Goal: Transaction & Acquisition: Purchase product/service

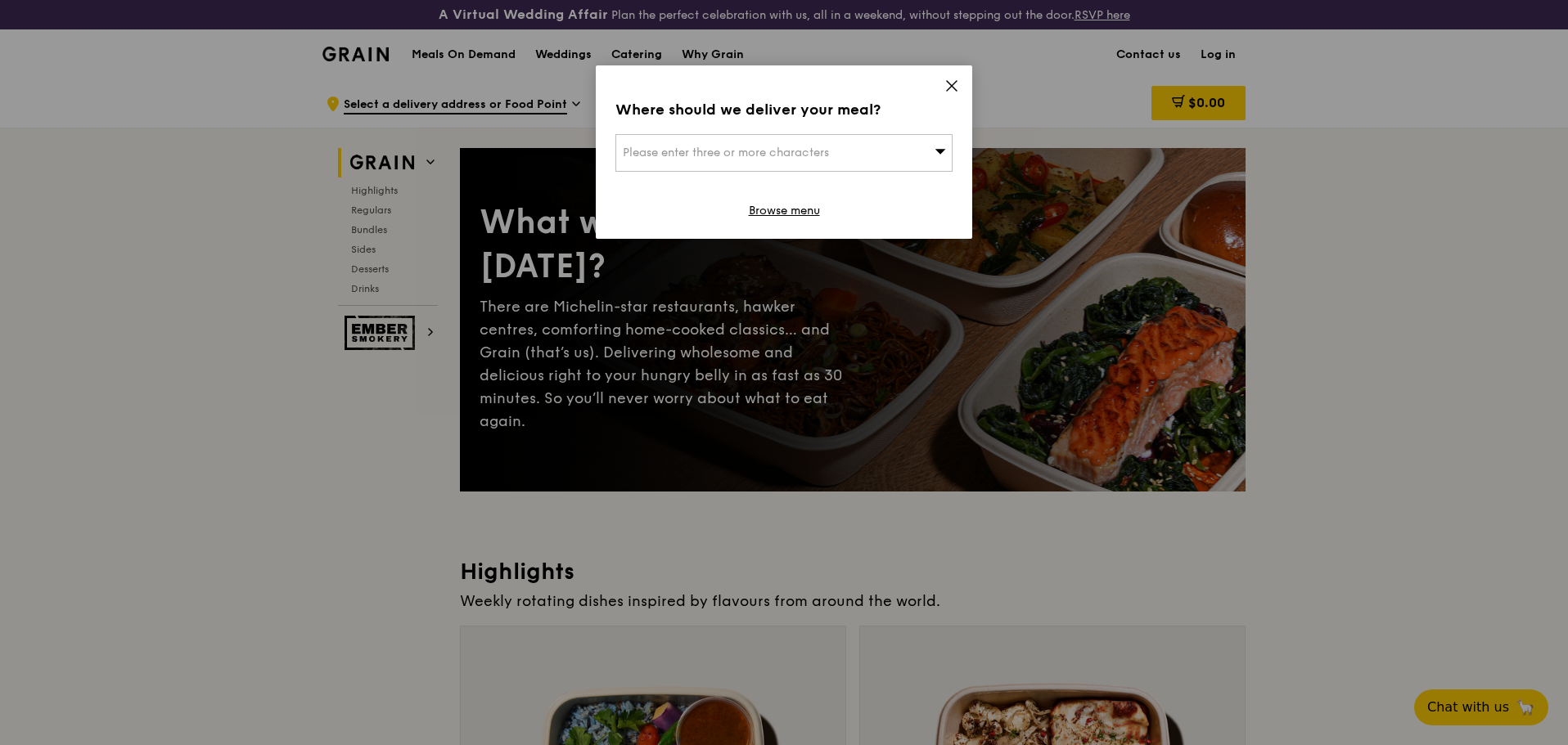
click at [787, 155] on span "Please enter three or more characters" at bounding box center [726, 152] width 206 height 14
type input "c"
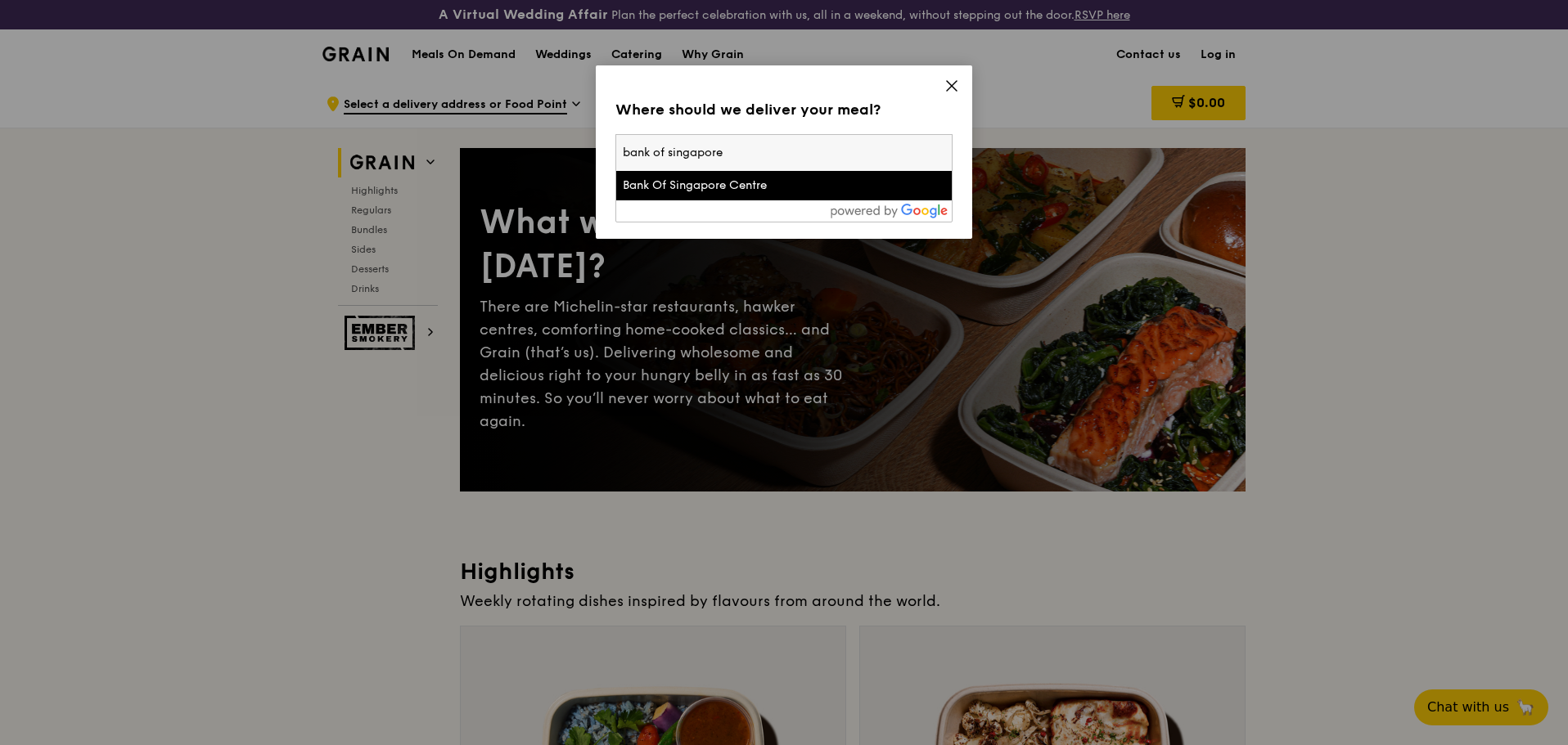
type input "bank of singapore"
click at [730, 189] on div "Bank Of Singapore Centre" at bounding box center [744, 185] width 242 height 16
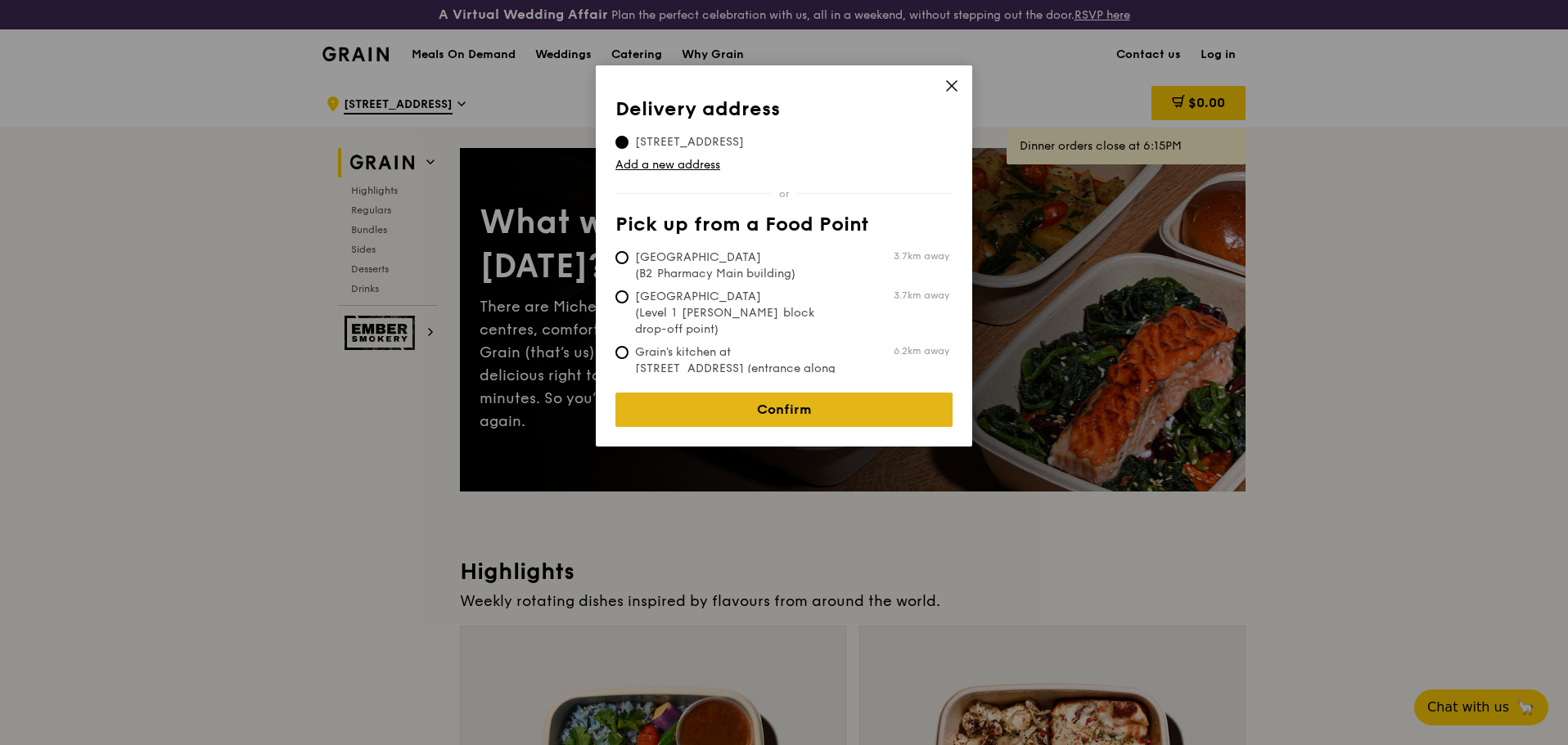
click at [785, 395] on link "Confirm" at bounding box center [784, 410] width 338 height 34
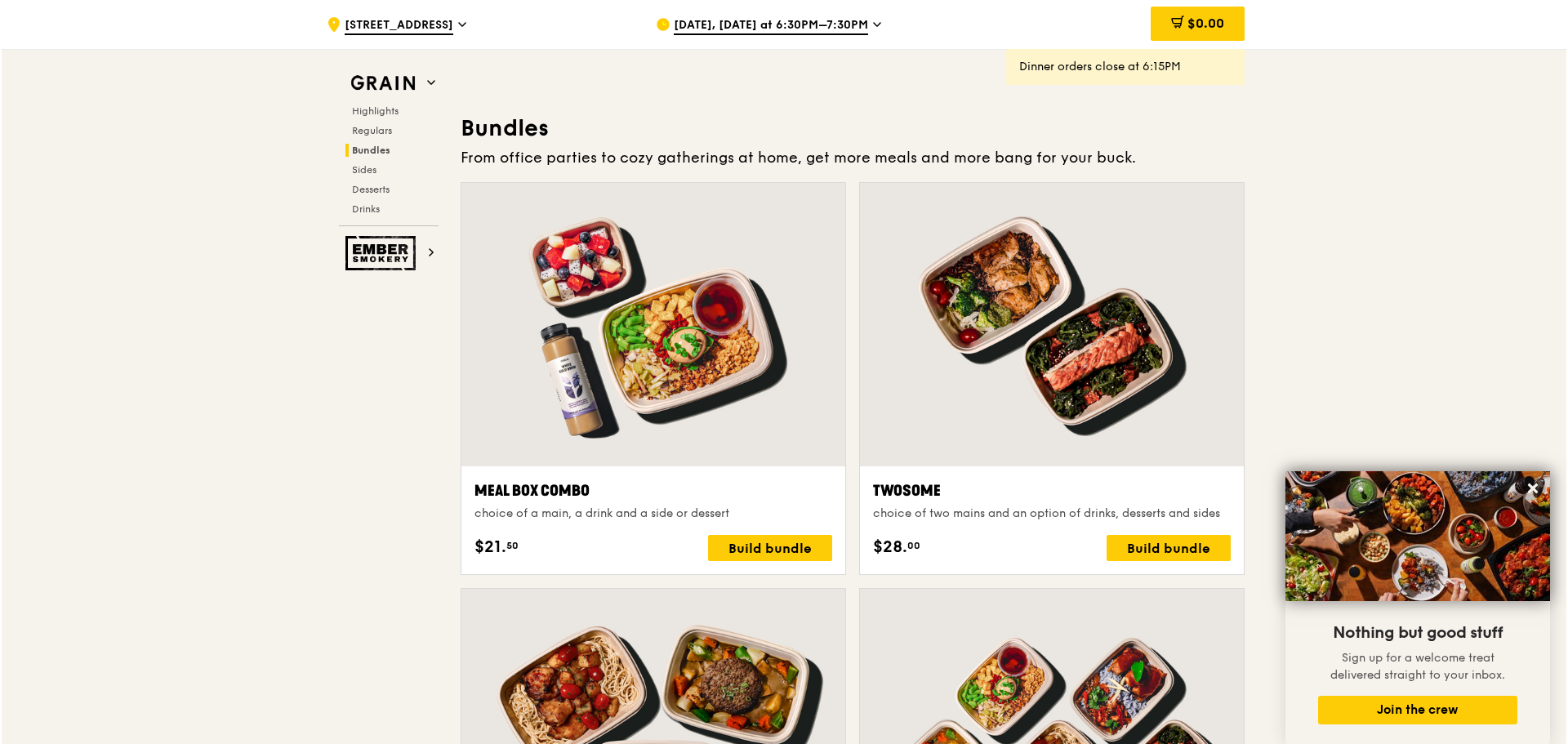
scroll to position [2346, 0]
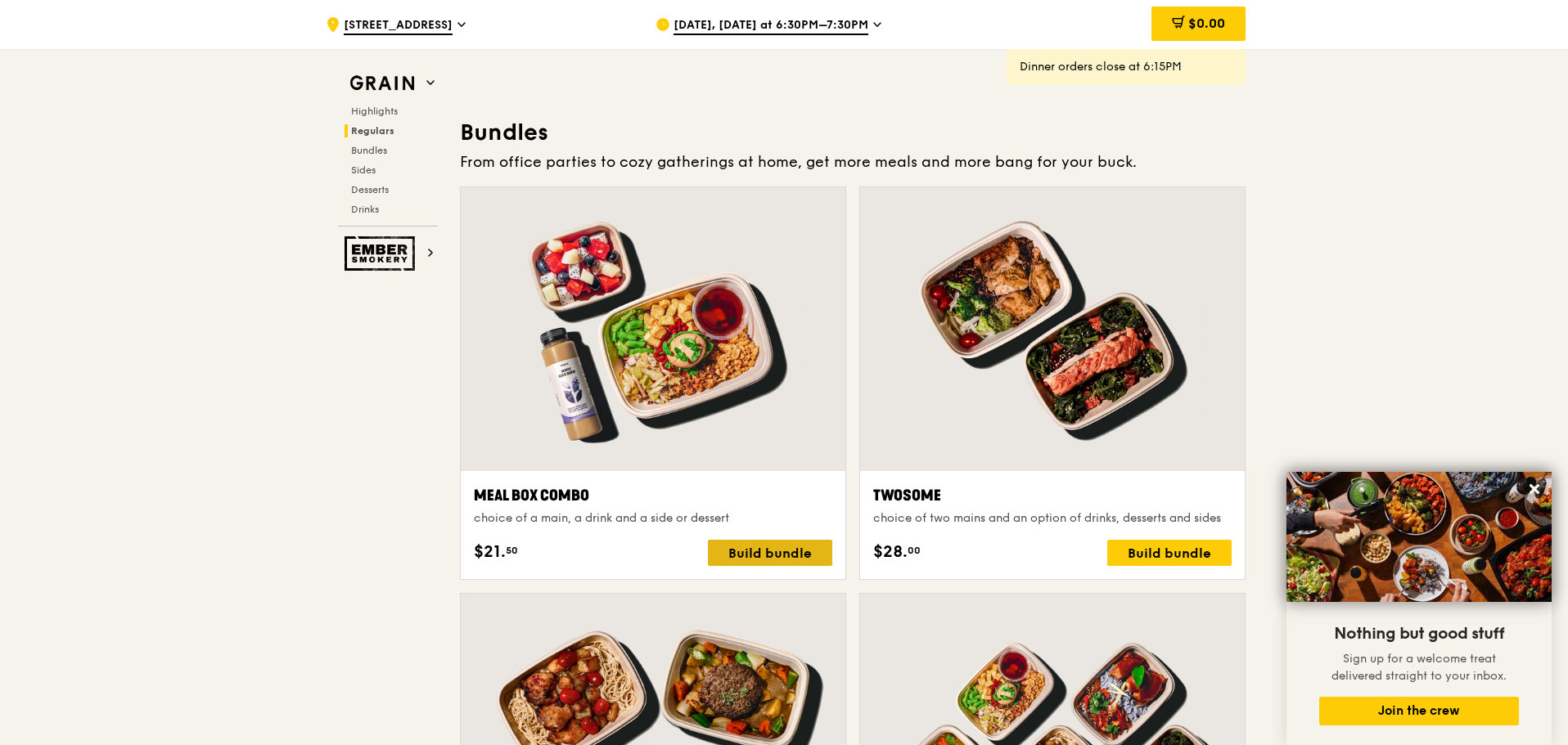
click at [781, 554] on div "Build bundle" at bounding box center [770, 553] width 125 height 27
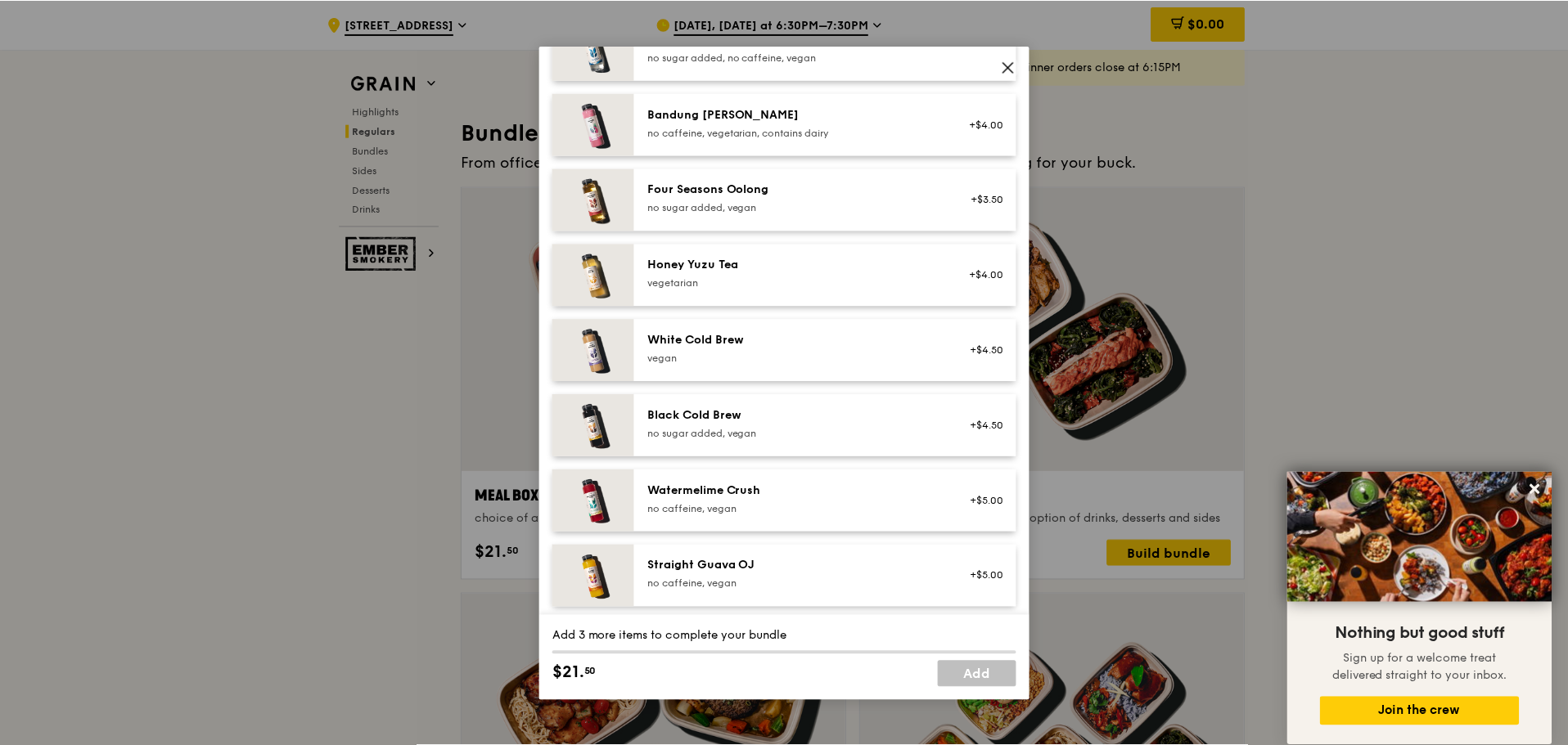
scroll to position [2069, 0]
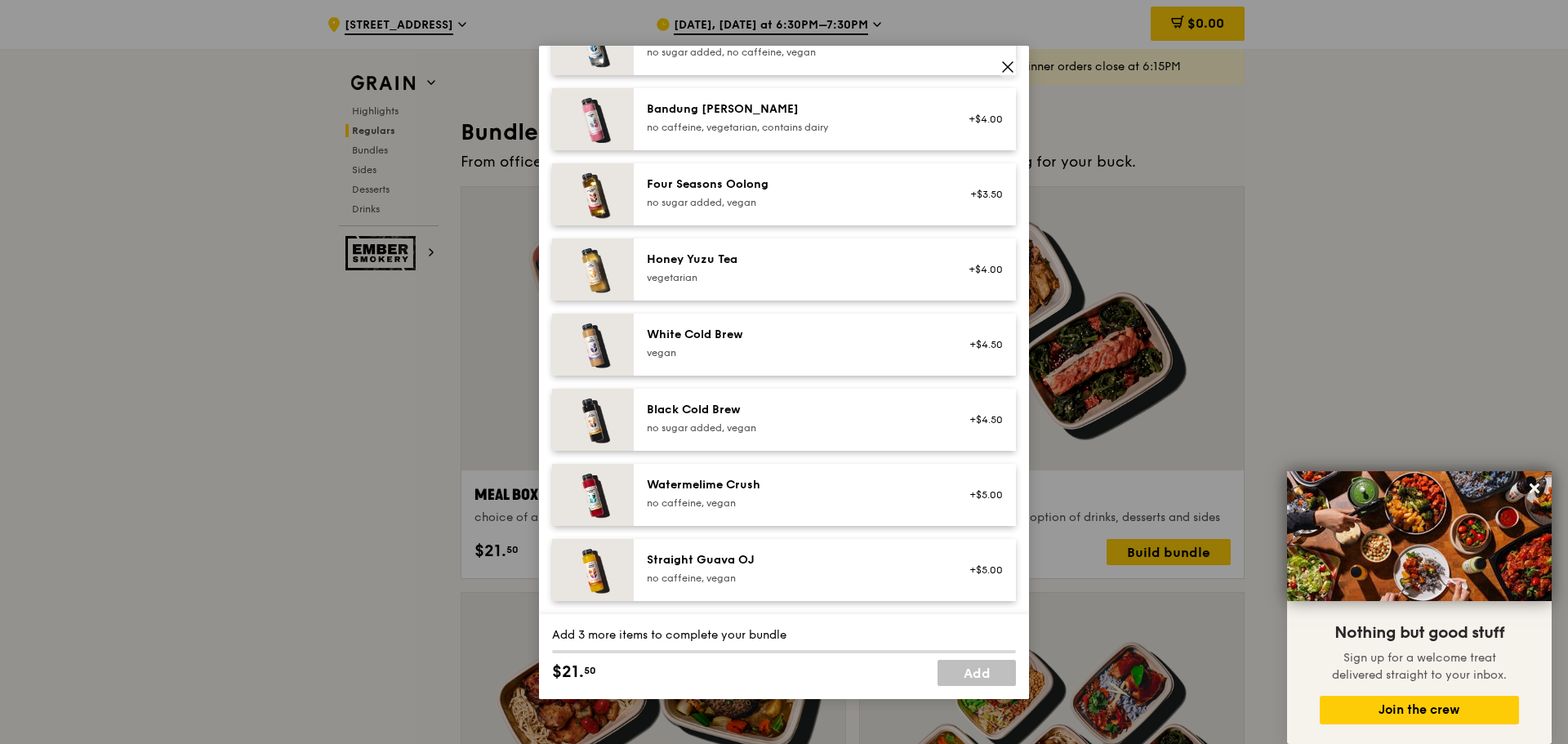
click at [1007, 70] on icon at bounding box center [1006, 66] width 14 height 14
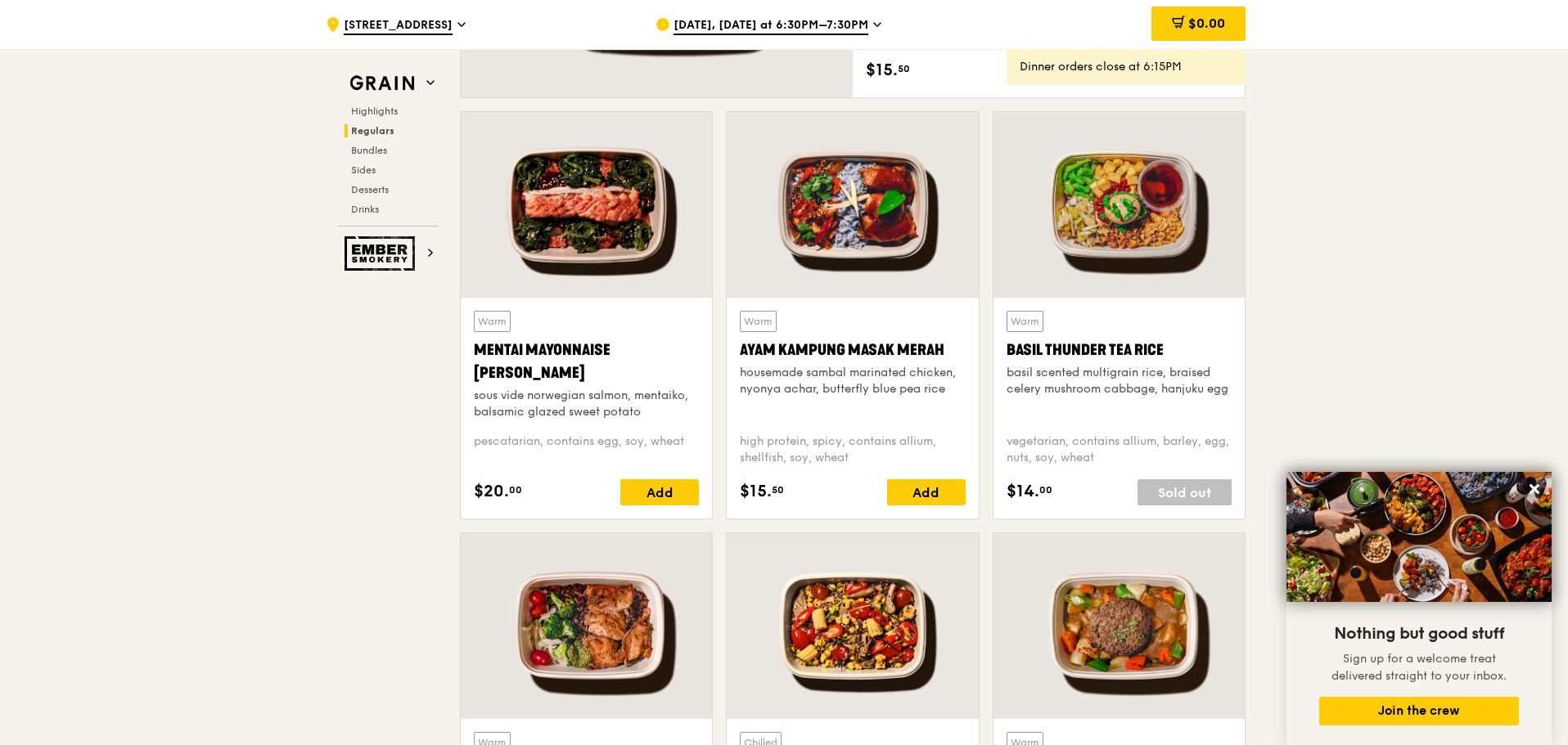
scroll to position [1694, 0]
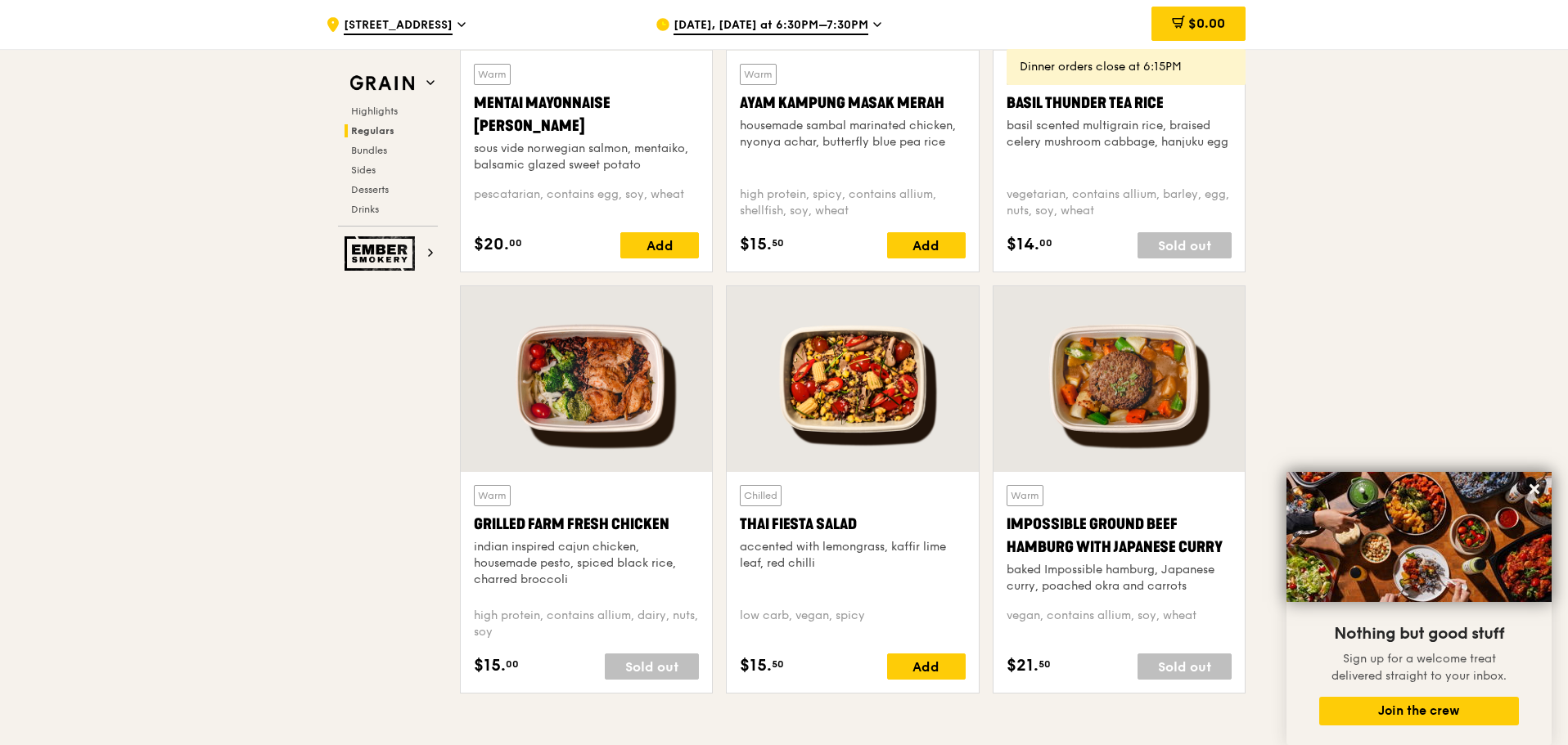
drag, startPoint x: 1006, startPoint y: 525, endPoint x: 1225, endPoint y: 556, distance: 221.2
click at [1225, 556] on div "Impossible Ground Beef Hamburg with Japanese Curry" at bounding box center [1119, 536] width 225 height 46
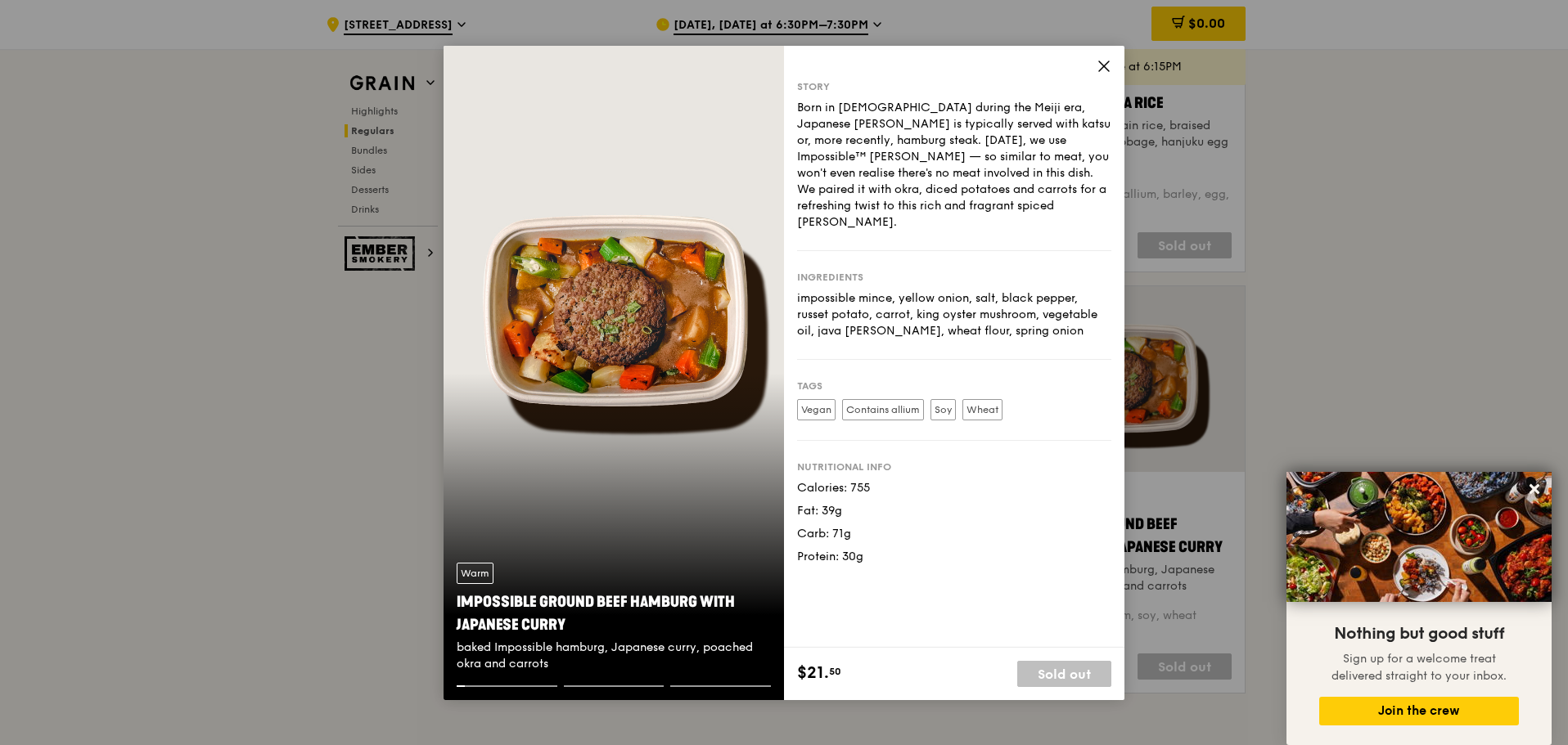
copy div "Impossible Ground Beef Hamburg with Japanese Curry"
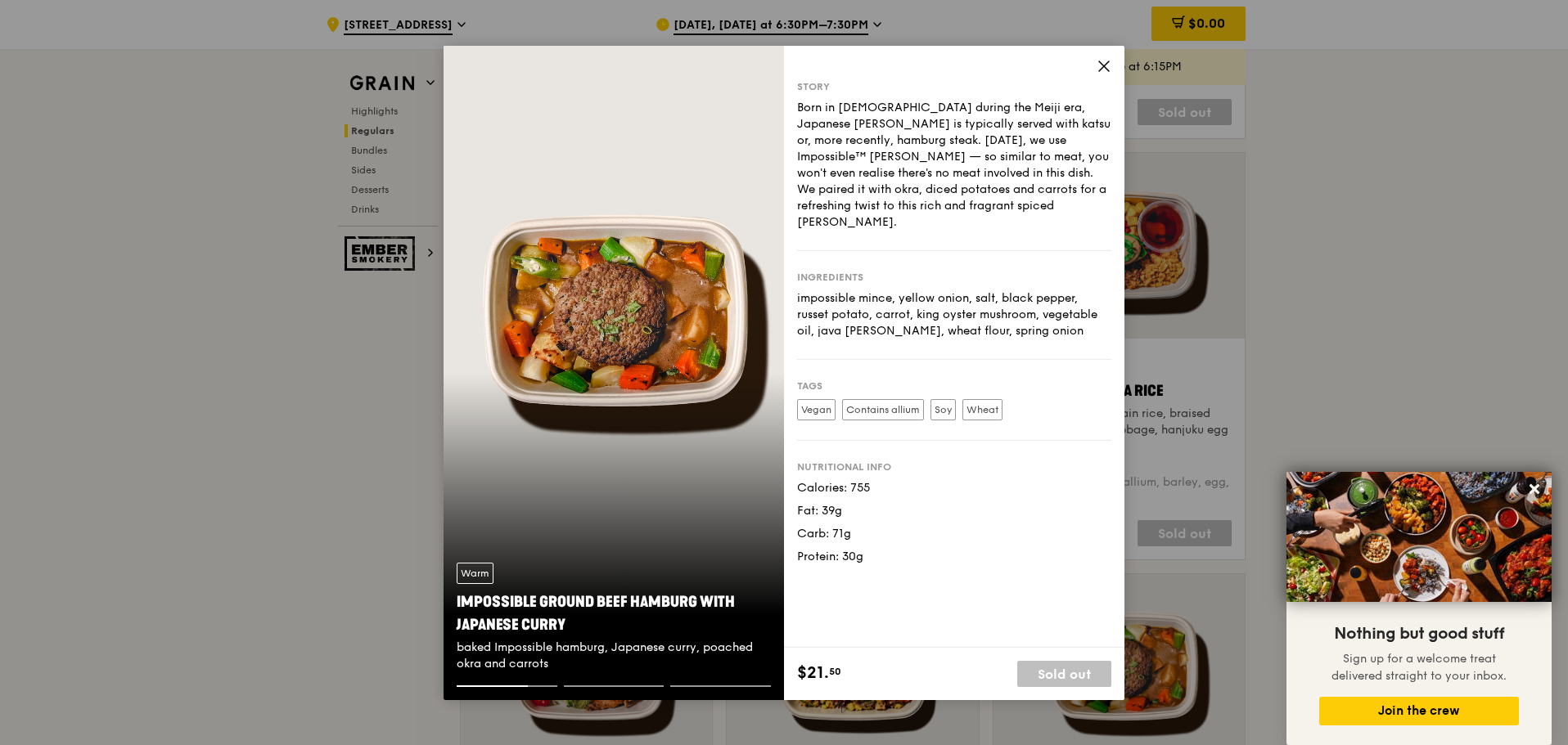
scroll to position [1286, 0]
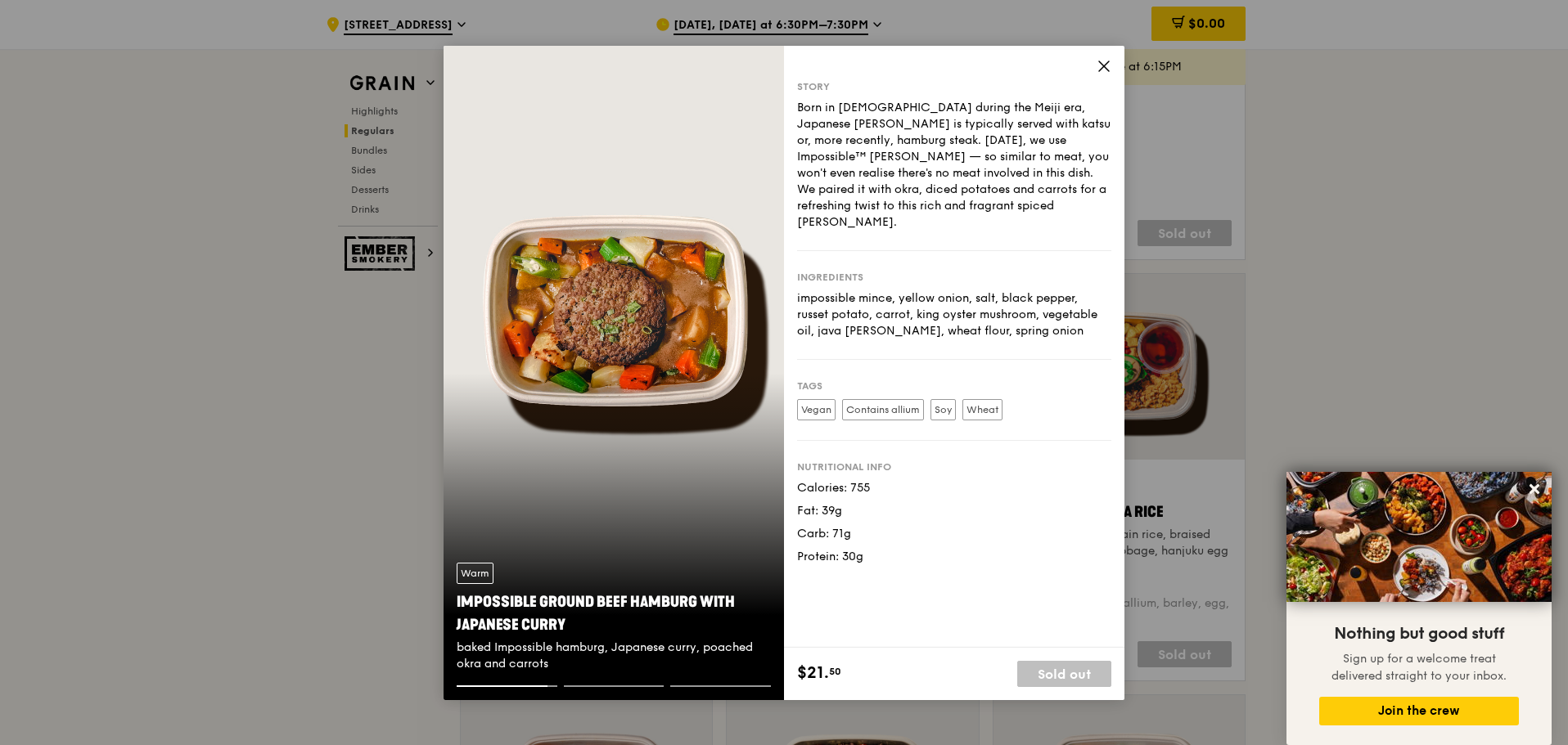
drag, startPoint x: 544, startPoint y: 623, endPoint x: 454, endPoint y: 605, distance: 91.8
click at [454, 605] on div "Warm Impossible Ground Beef Hamburg with Japanese [PERSON_NAME] baked Impossibl…" at bounding box center [614, 617] width 340 height 136
copy div "Impossible Ground Beef Hamburg with Japanese Curry"
click at [620, 680] on div "Warm Impossible Ground Beef Hamburg with Japanese [PERSON_NAME] baked Impossibl…" at bounding box center [614, 617] width 340 height 136
click at [610, 666] on div "baked Impossible hamburg, Japanese curry, poached okra and carrots" at bounding box center [613, 656] width 315 height 32
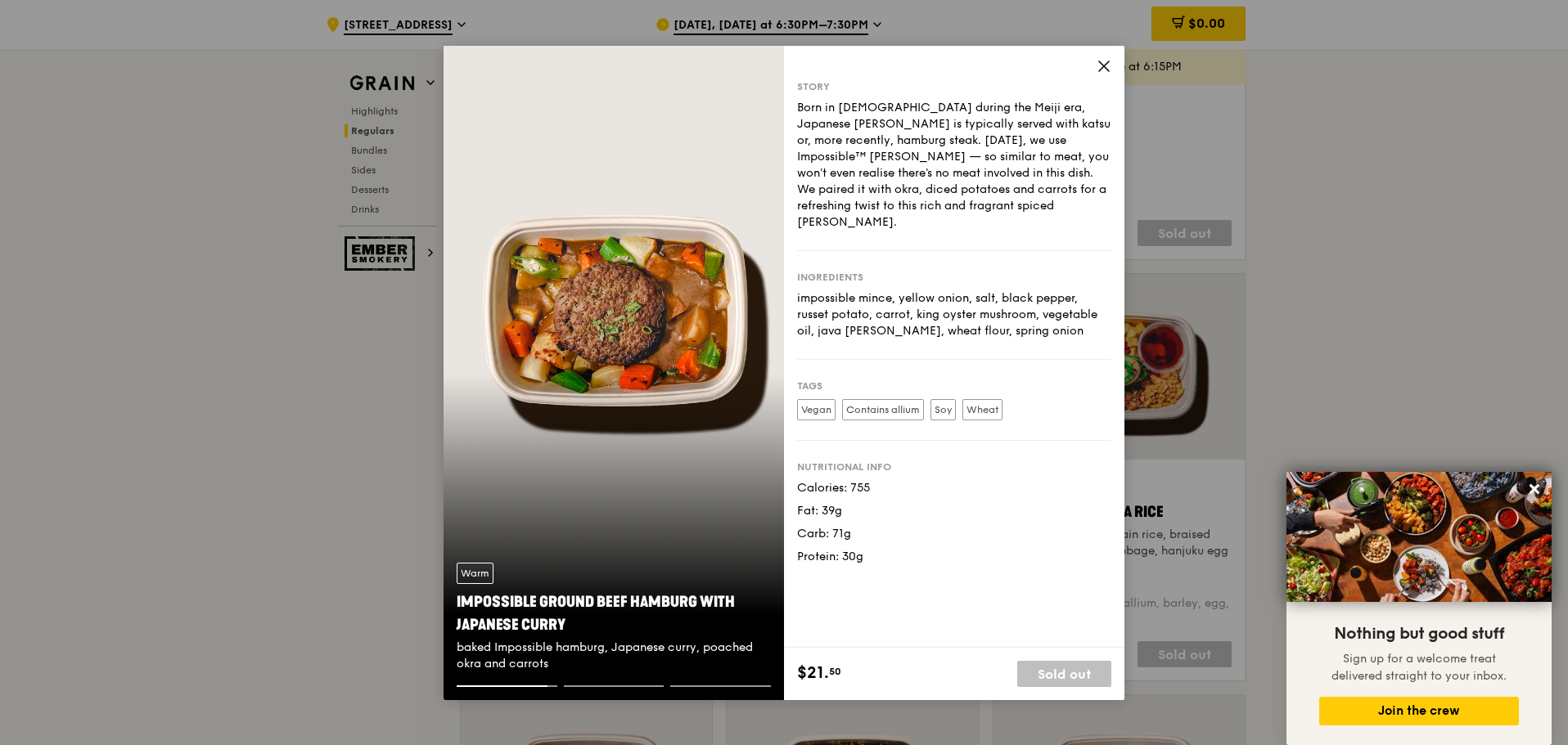
click at [717, 682] on div "Warm Impossible Ground Beef Hamburg with Japanese [PERSON_NAME] baked Impossibl…" at bounding box center [614, 617] width 340 height 136
